Goal: Find specific page/section: Find specific page/section

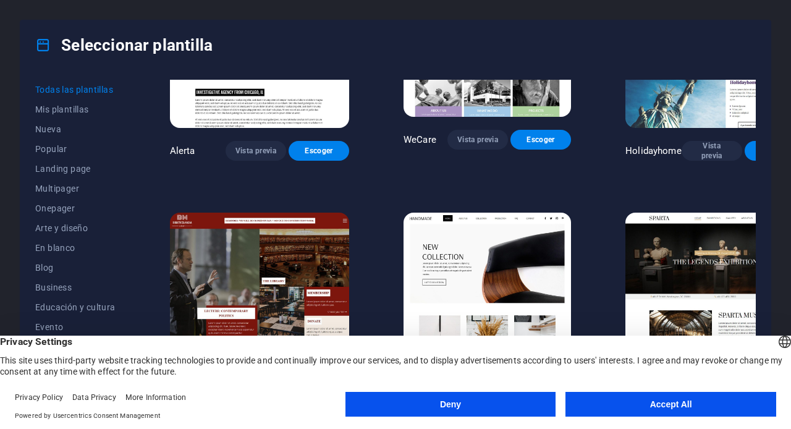
scroll to position [6610, 0]
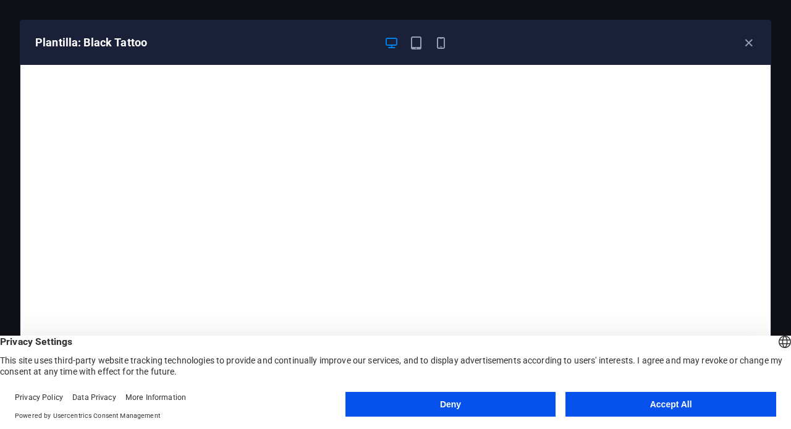
scroll to position [3, 0]
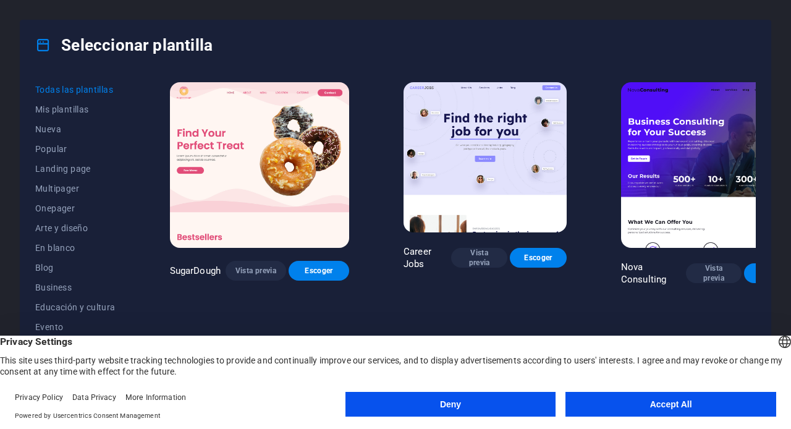
click at [449, 400] on button "Deny" at bounding box center [450, 404] width 211 height 25
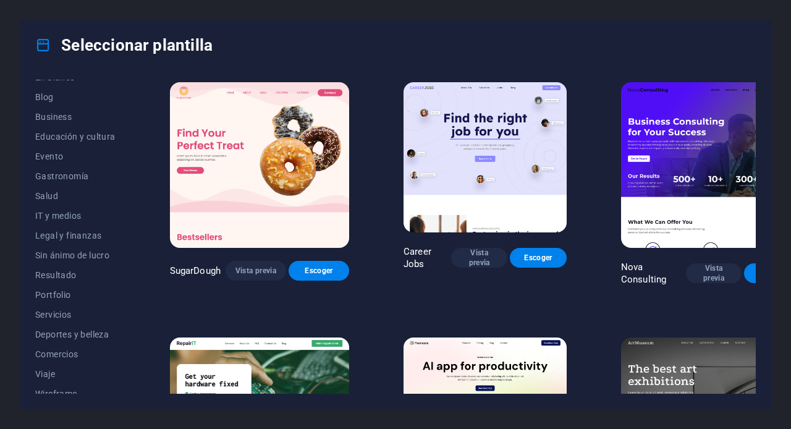
scroll to position [180, 0]
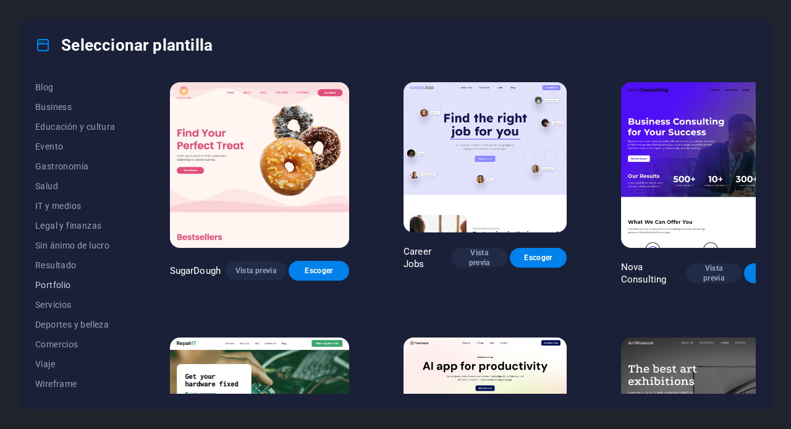
click at [56, 284] on span "Portfolio" at bounding box center [75, 285] width 80 height 10
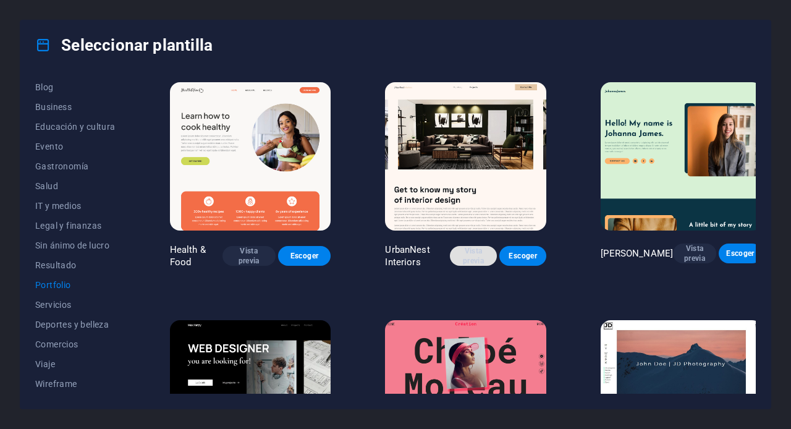
click at [471, 250] on span "Vista previa" at bounding box center [473, 256] width 27 height 20
